Goal: Find specific page/section: Find specific page/section

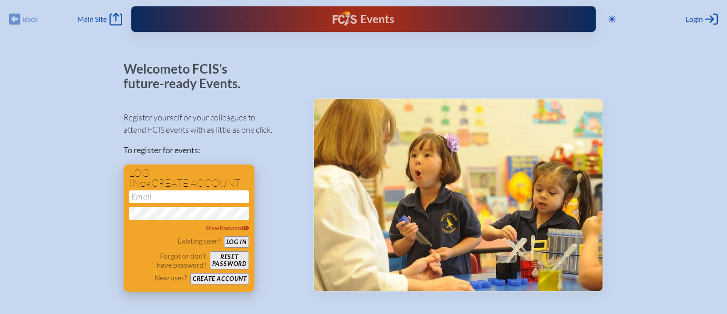
type input "[EMAIL_ADDRESS][DOMAIN_NAME]"
click at [246, 243] on button "Log in" at bounding box center [236, 241] width 25 height 11
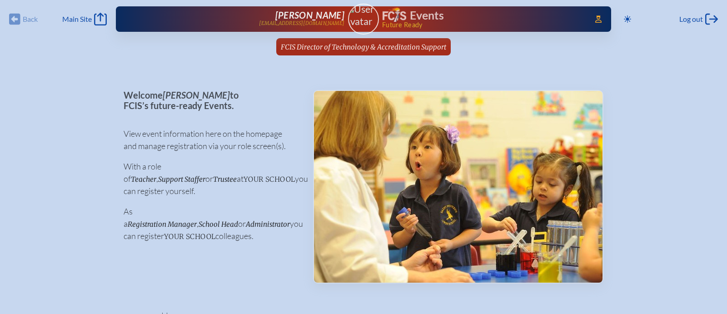
click at [372, 26] on img at bounding box center [363, 15] width 39 height 24
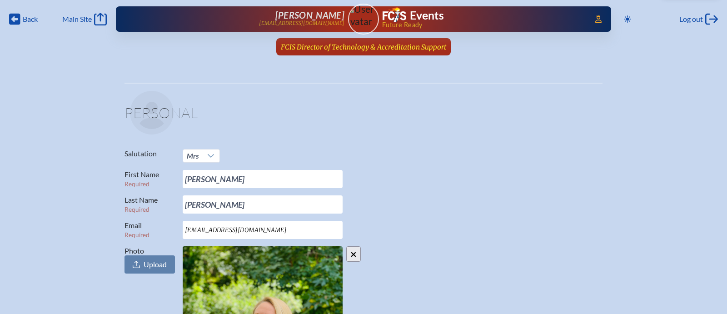
click at [413, 50] on span "FCIS Director of Technology & Accreditation Support" at bounding box center [363, 47] width 165 height 9
